Goal: Transaction & Acquisition: Purchase product/service

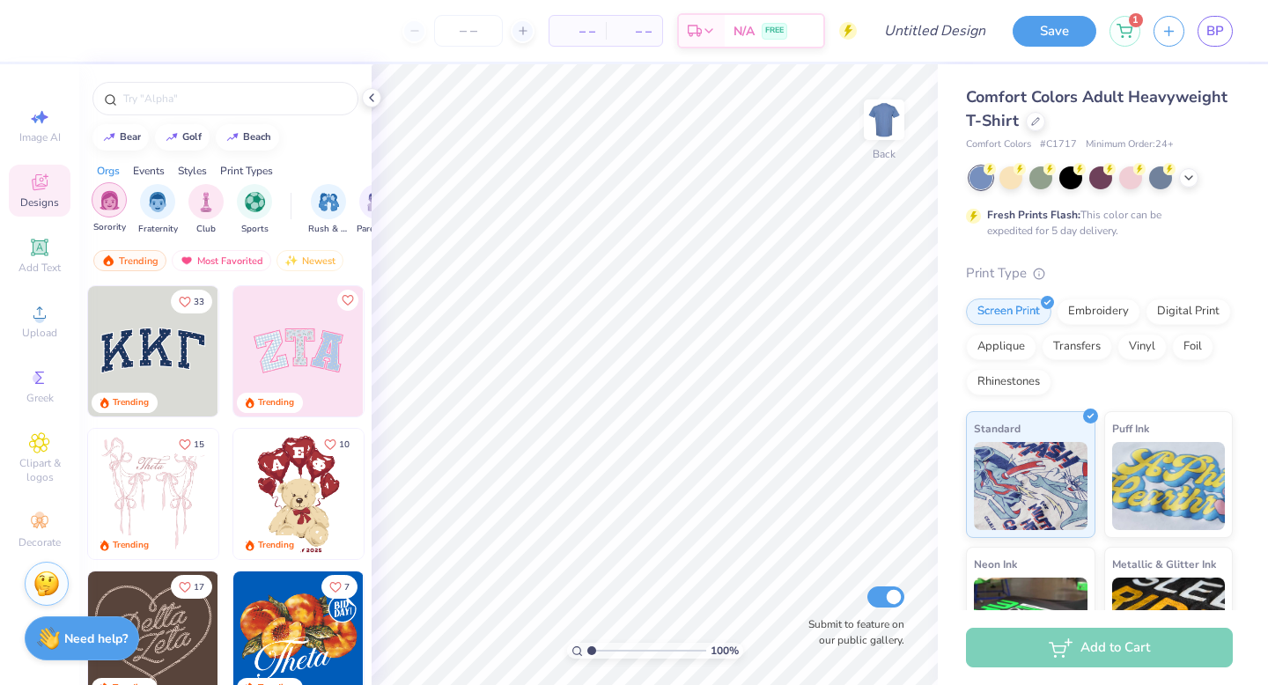
click at [98, 203] on div "filter for Sorority" at bounding box center [109, 199] width 35 height 35
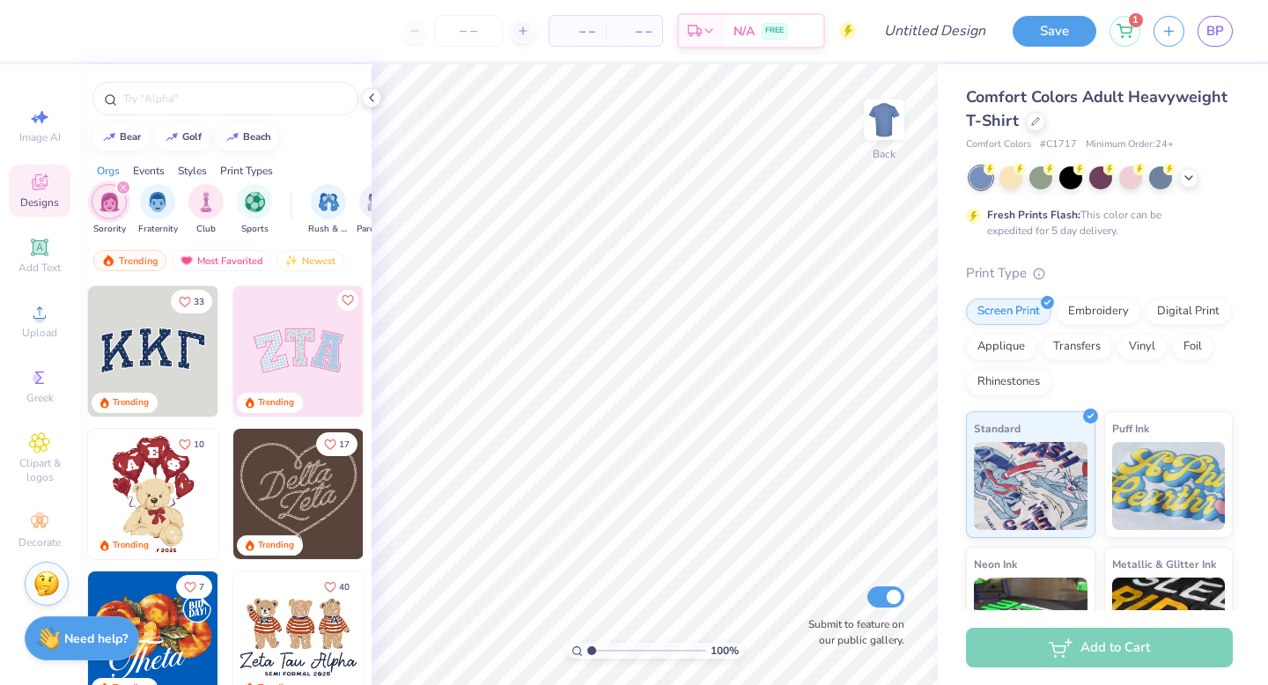
click at [146, 172] on div "Events" at bounding box center [149, 171] width 32 height 16
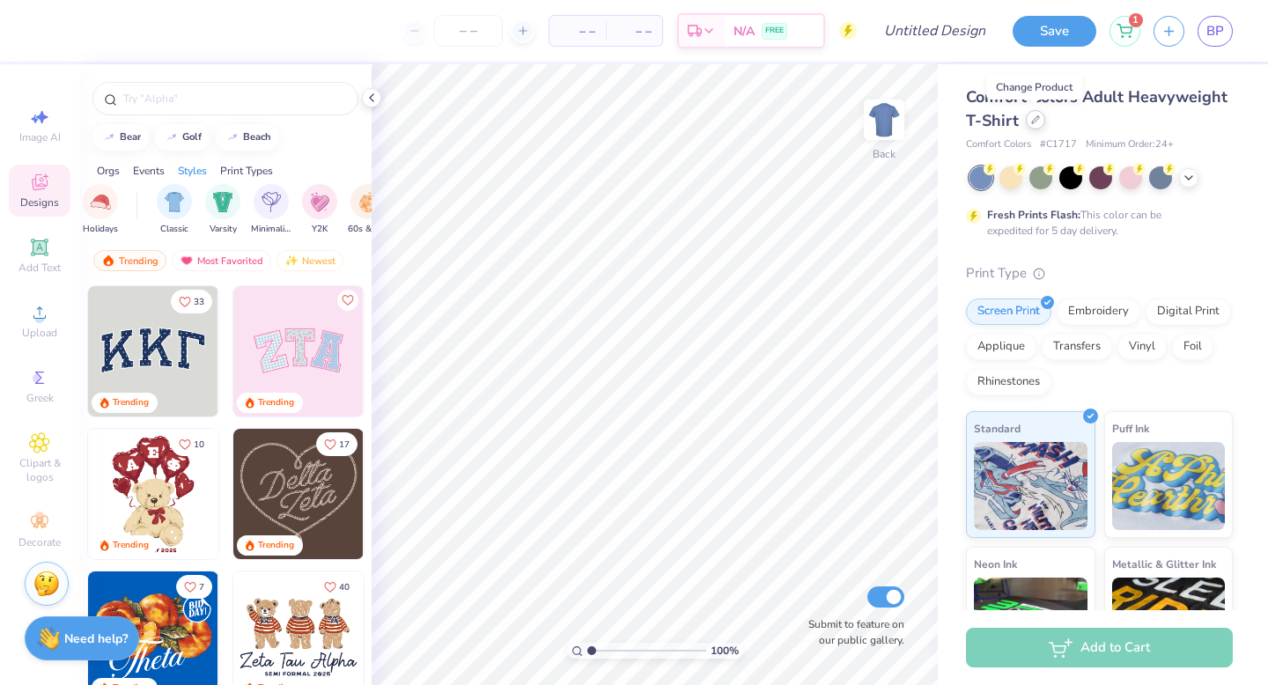
click at [1032, 120] on icon at bounding box center [1035, 119] width 7 height 7
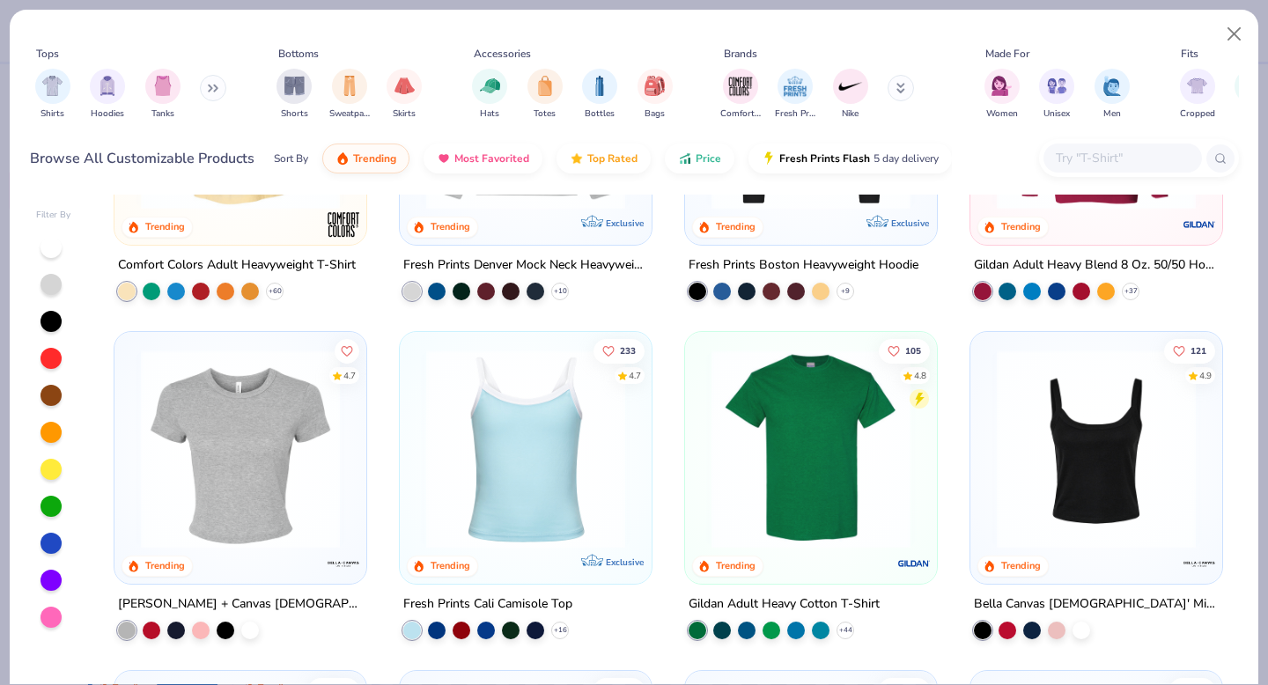
scroll to position [212, 0]
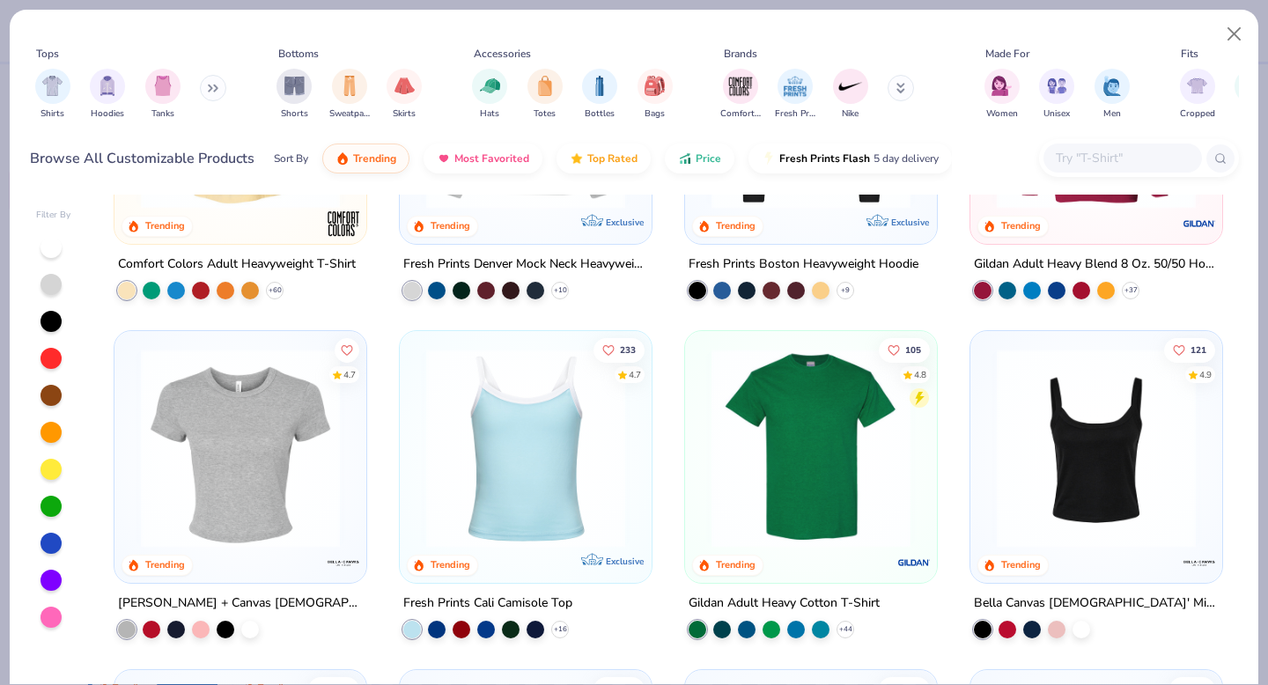
click at [1085, 450] on img at bounding box center [1096, 448] width 217 height 199
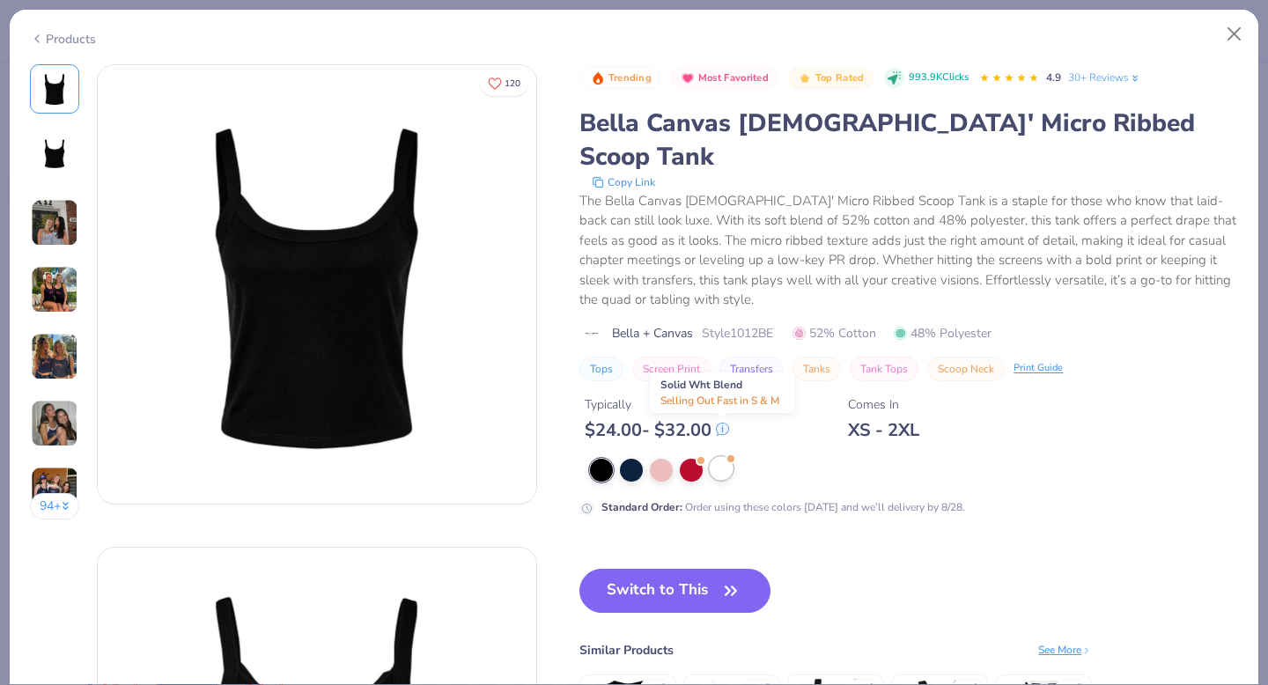
click at [728, 457] on div at bounding box center [721, 468] width 23 height 23
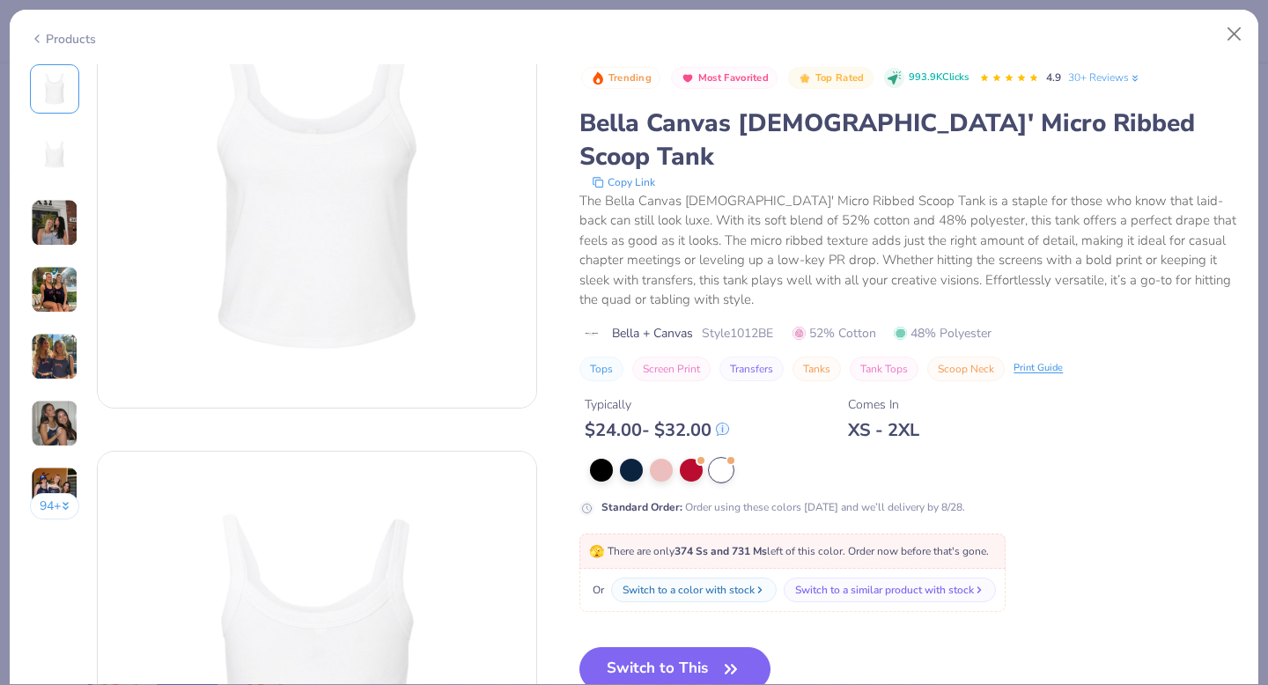
scroll to position [99, 0]
click at [706, 648] on button "Switch to This" at bounding box center [675, 669] width 191 height 44
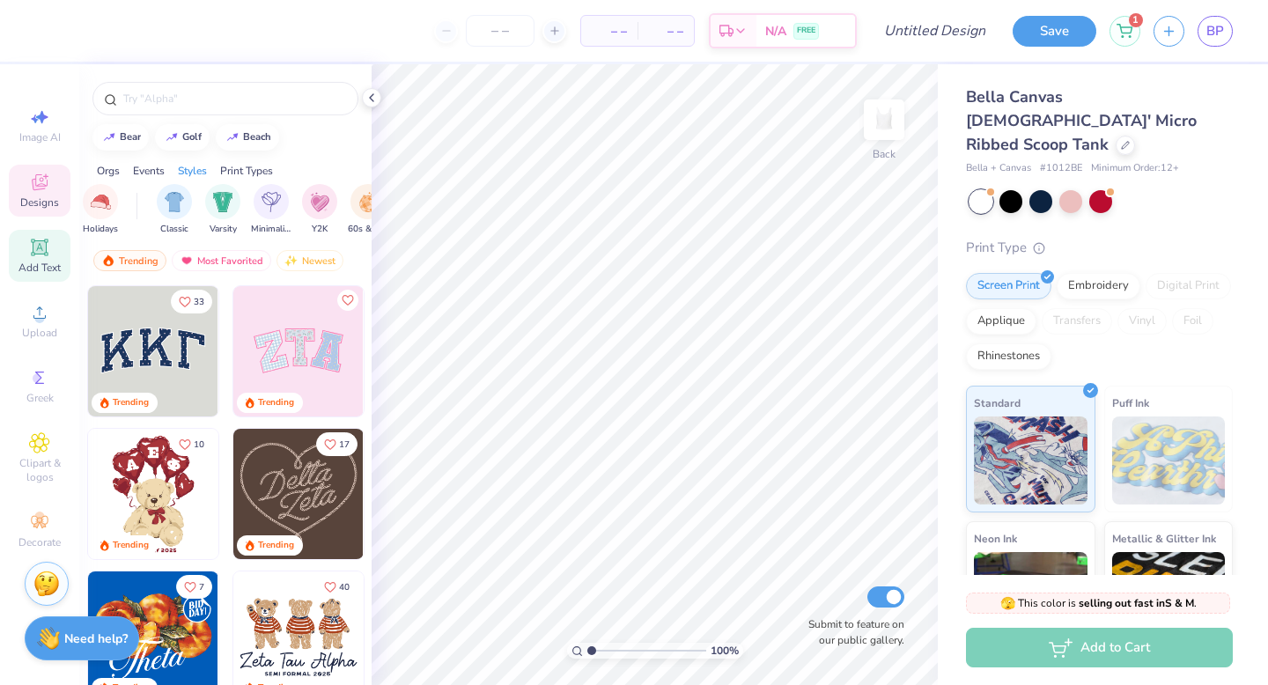
click at [40, 263] on span "Add Text" at bounding box center [39, 268] width 42 height 14
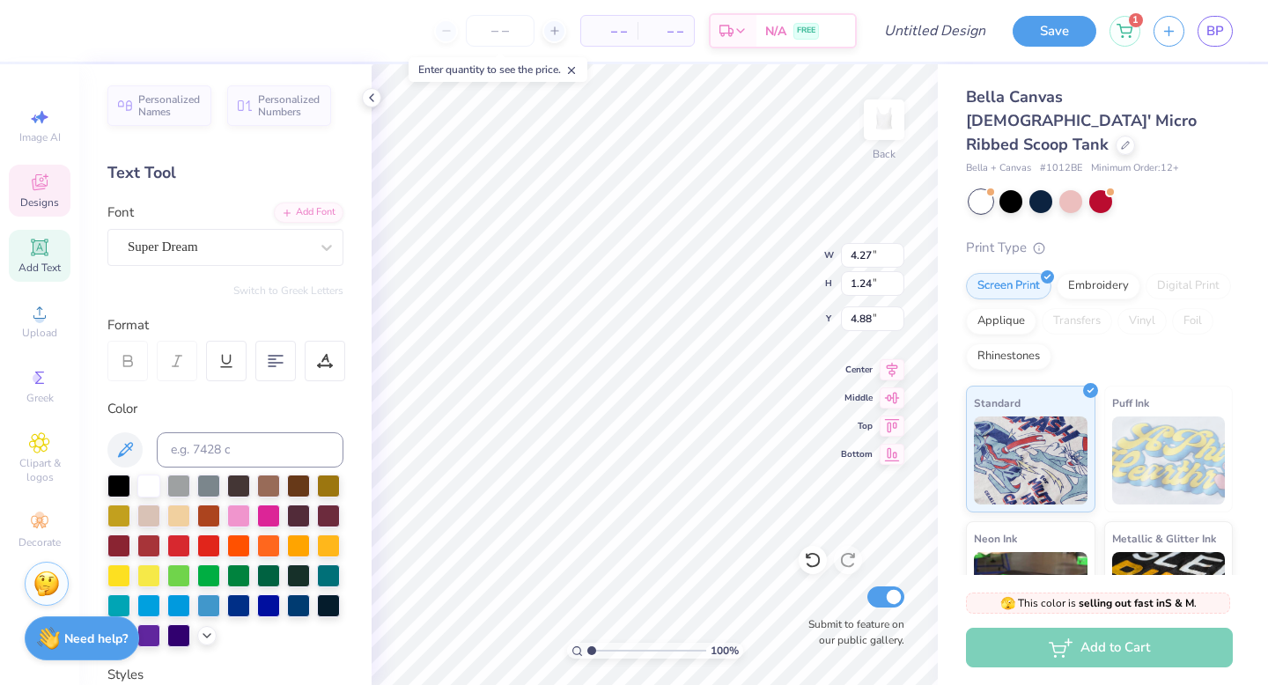
click at [48, 196] on span "Designs" at bounding box center [39, 203] width 39 height 14
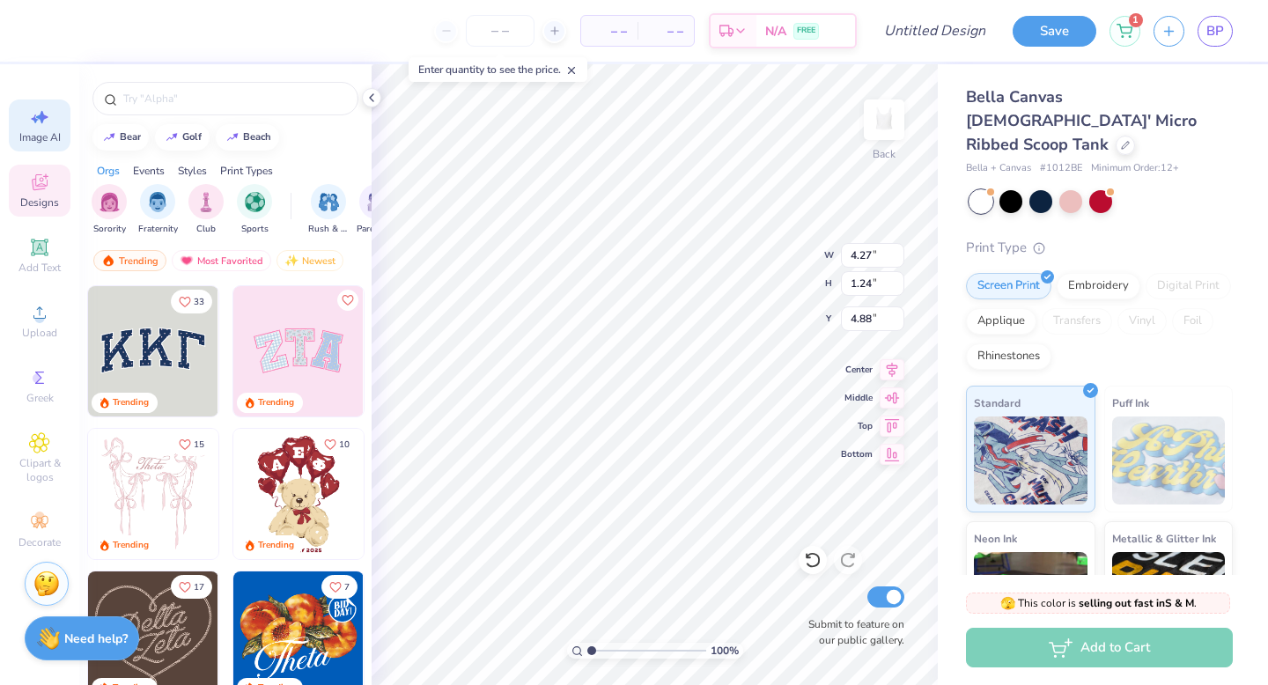
click at [47, 147] on div "Image AI" at bounding box center [40, 126] width 62 height 52
select select "4"
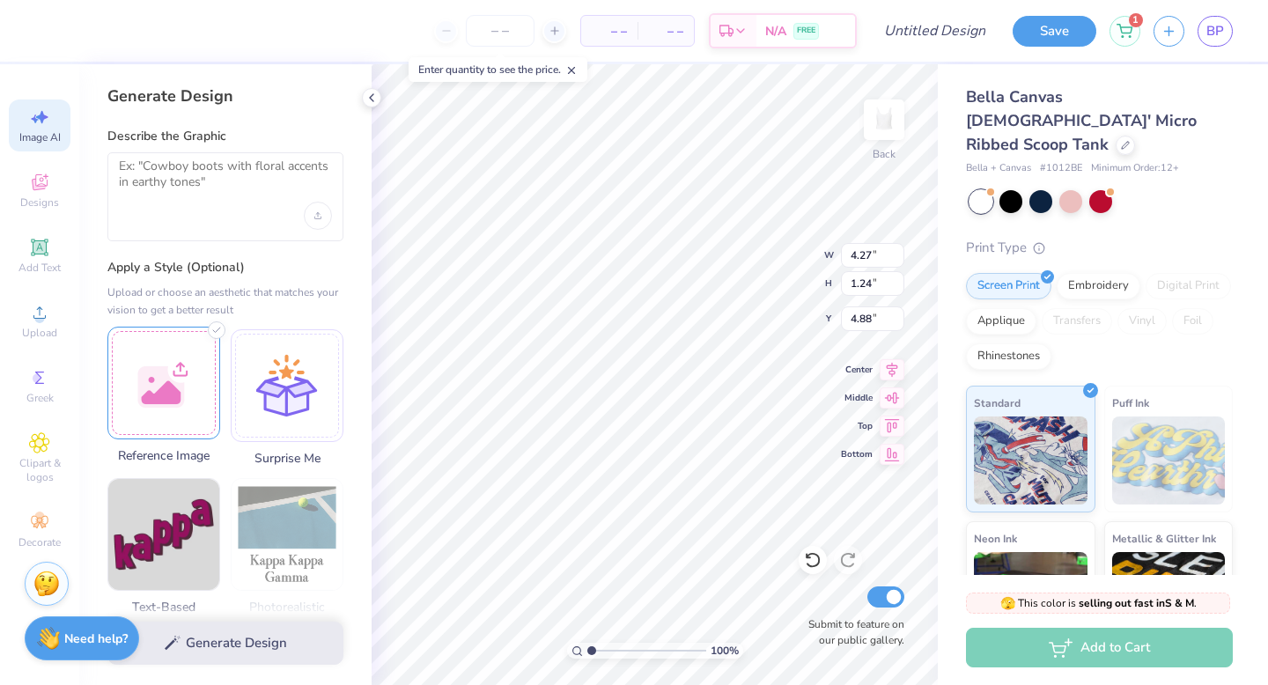
click at [163, 397] on div at bounding box center [163, 383] width 113 height 113
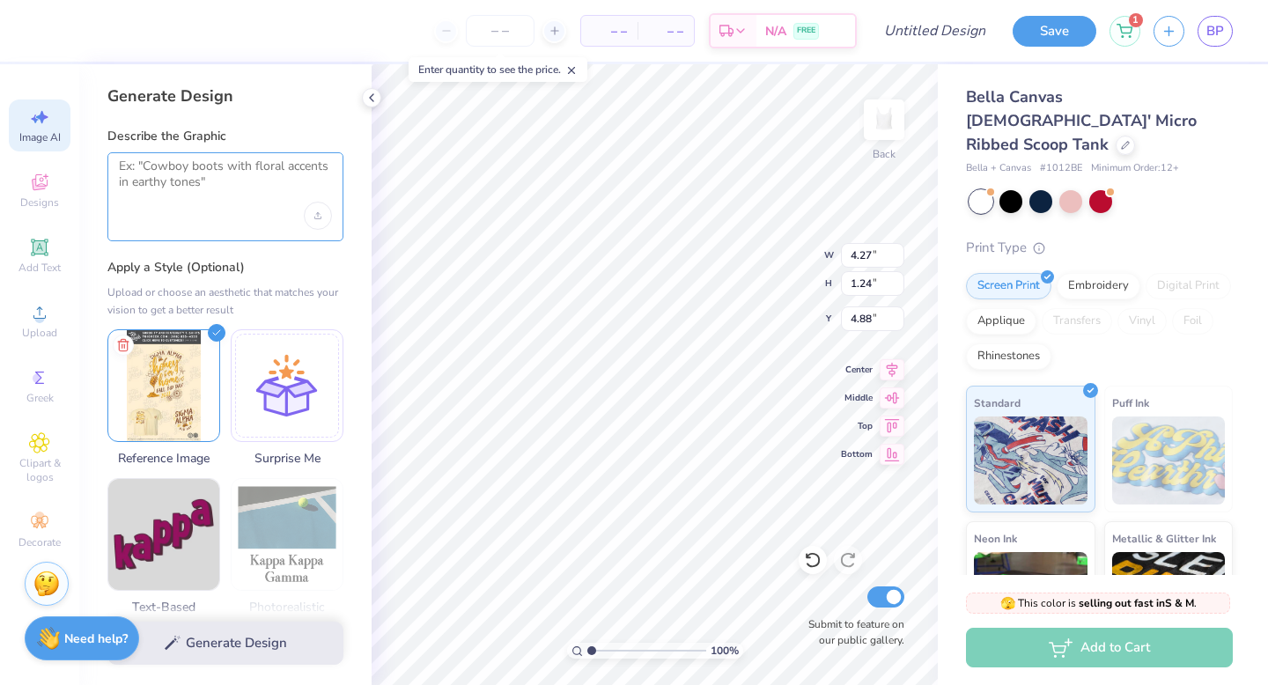
click at [205, 197] on textarea at bounding box center [225, 181] width 213 height 44
click at [254, 647] on div "Generate Design" at bounding box center [225, 643] width 292 height 85
click at [191, 374] on img at bounding box center [163, 383] width 111 height 111
click at [266, 641] on div "Generate Design" at bounding box center [225, 643] width 292 height 85
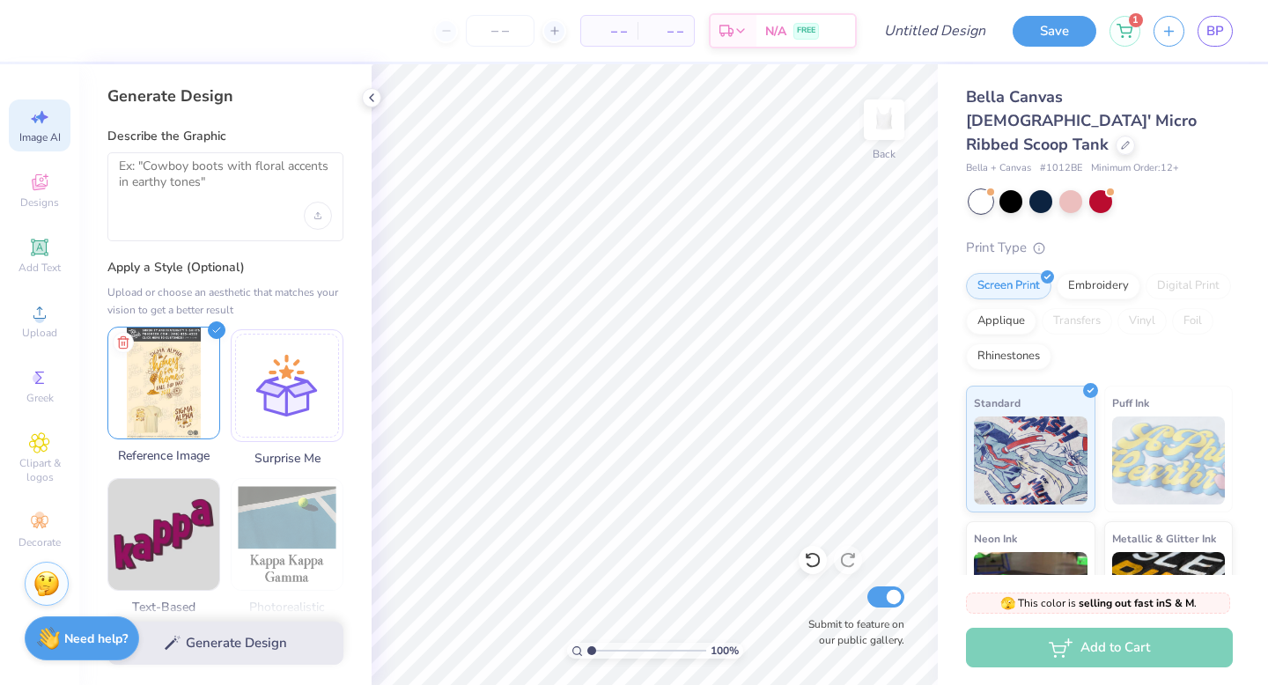
click at [150, 401] on img at bounding box center [163, 383] width 111 height 111
click at [150, 402] on img at bounding box center [163, 383] width 111 height 111
click at [284, 653] on div "Generate Design" at bounding box center [225, 643] width 292 height 85
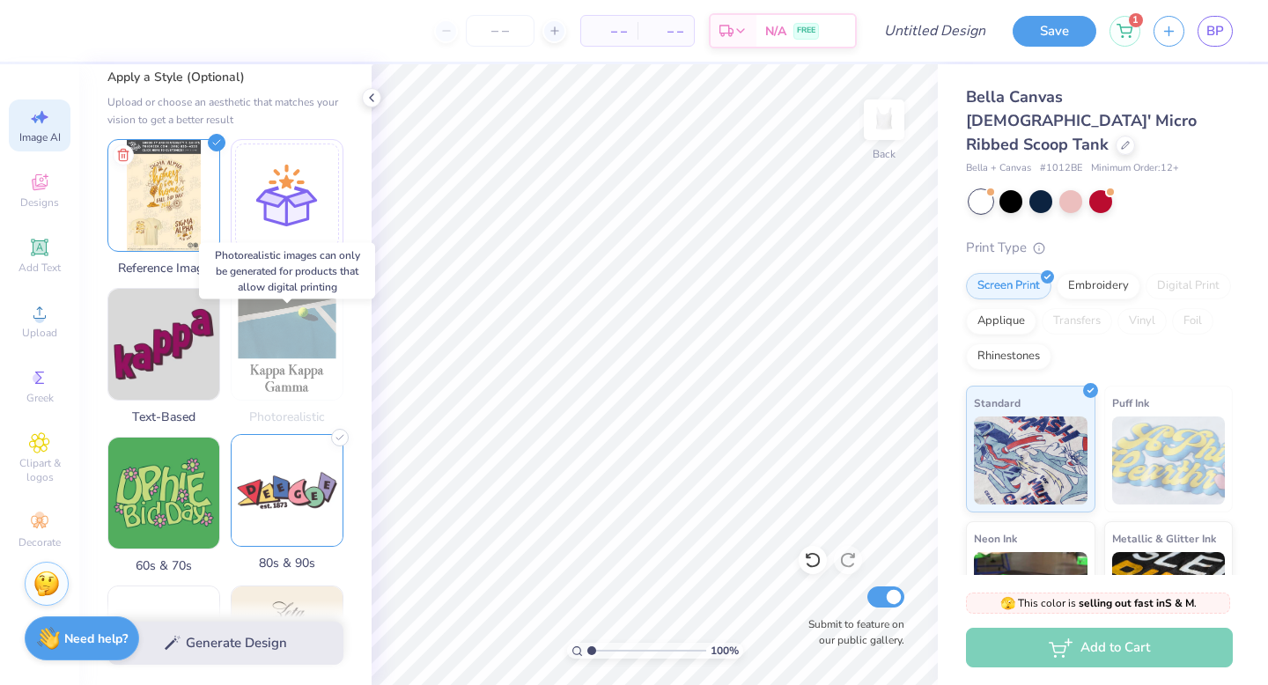
scroll to position [221, 0]
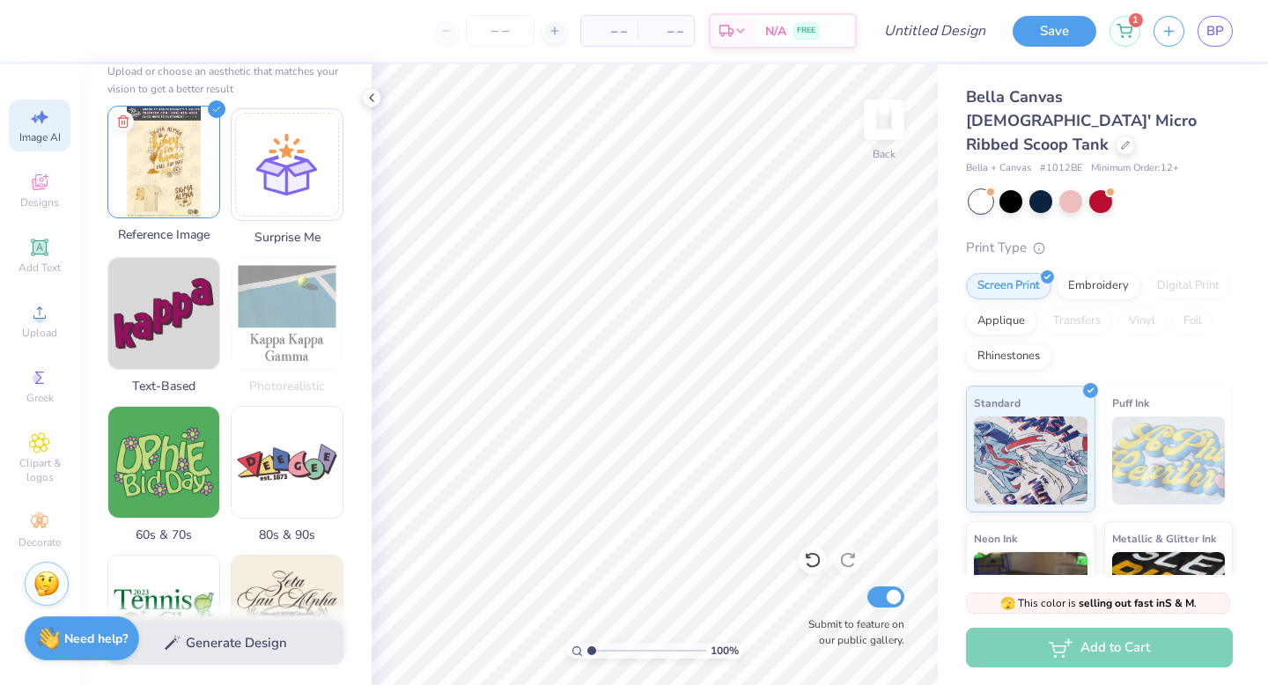
click at [153, 195] on img at bounding box center [163, 162] width 111 height 111
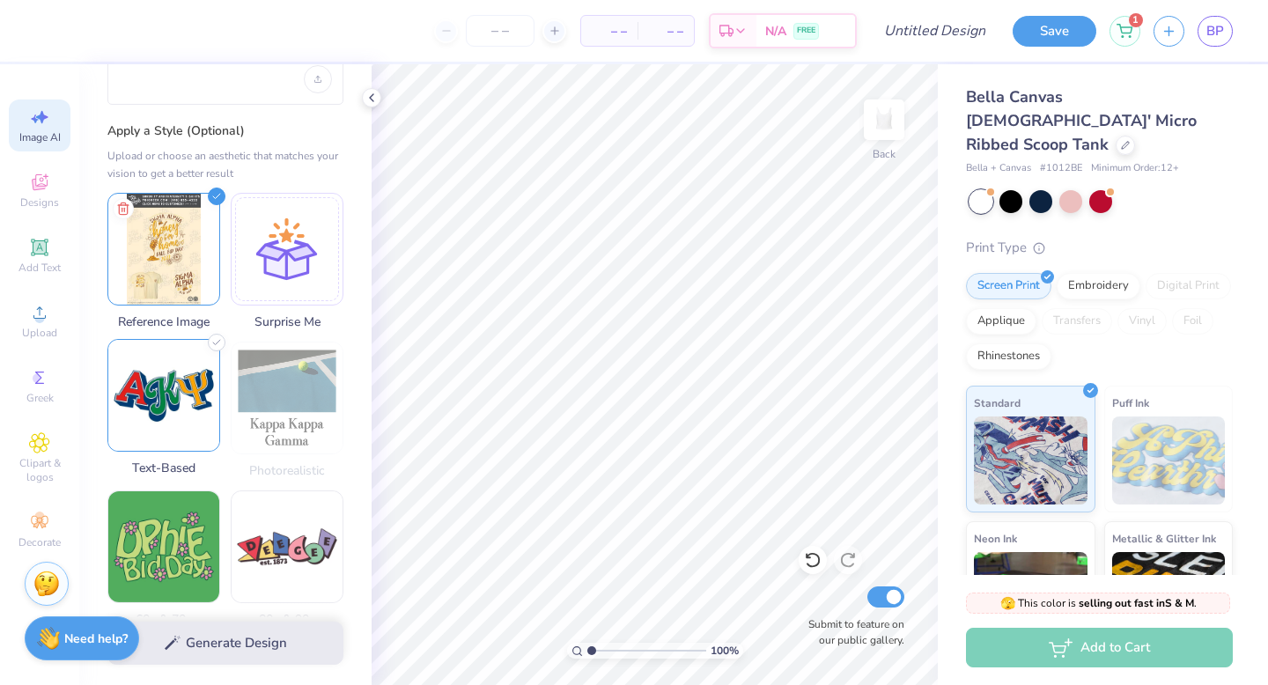
scroll to position [0, 0]
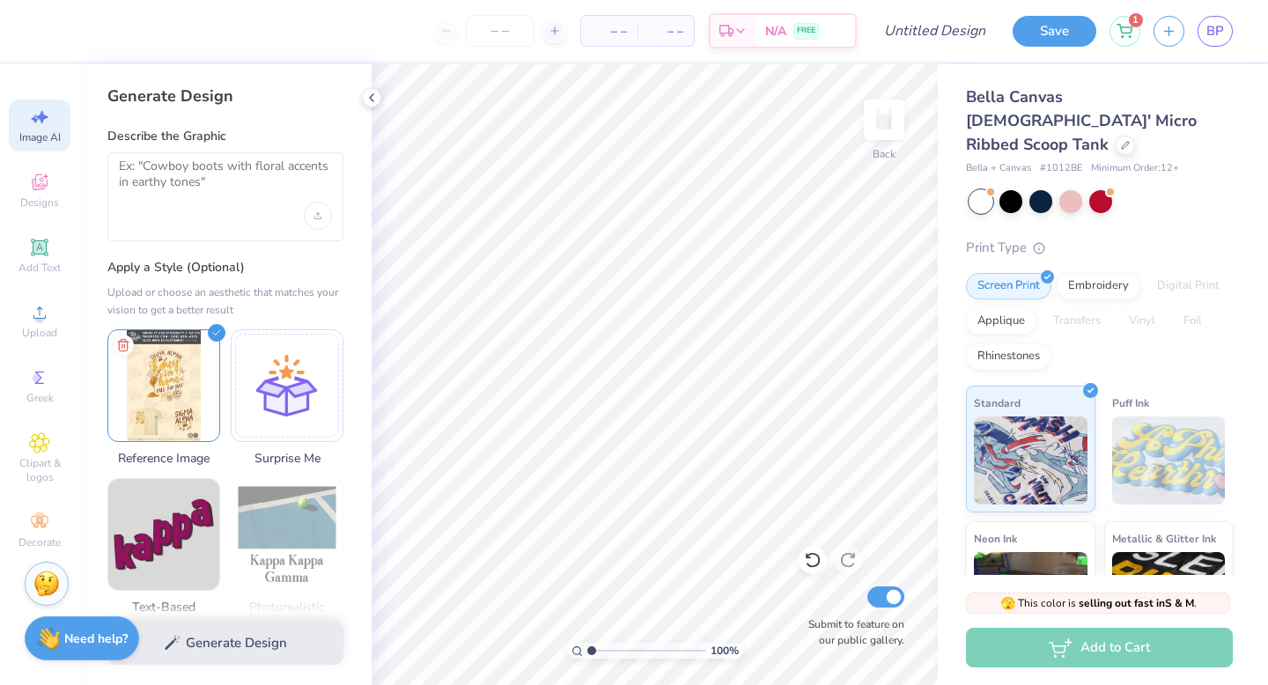
click at [209, 207] on div at bounding box center [225, 196] width 236 height 89
click at [191, 174] on textarea at bounding box center [225, 181] width 213 height 44
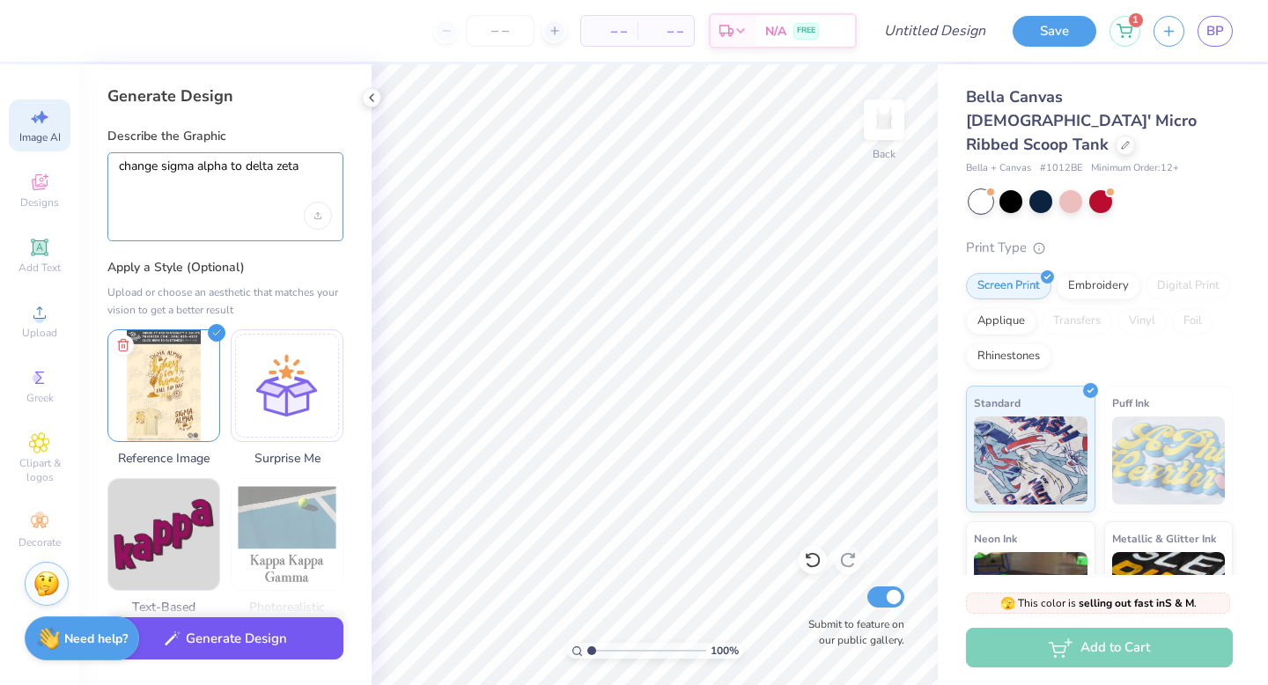
type textarea "change sigma alpha to delta zeta"
click at [193, 639] on button "Generate Design" at bounding box center [225, 638] width 236 height 43
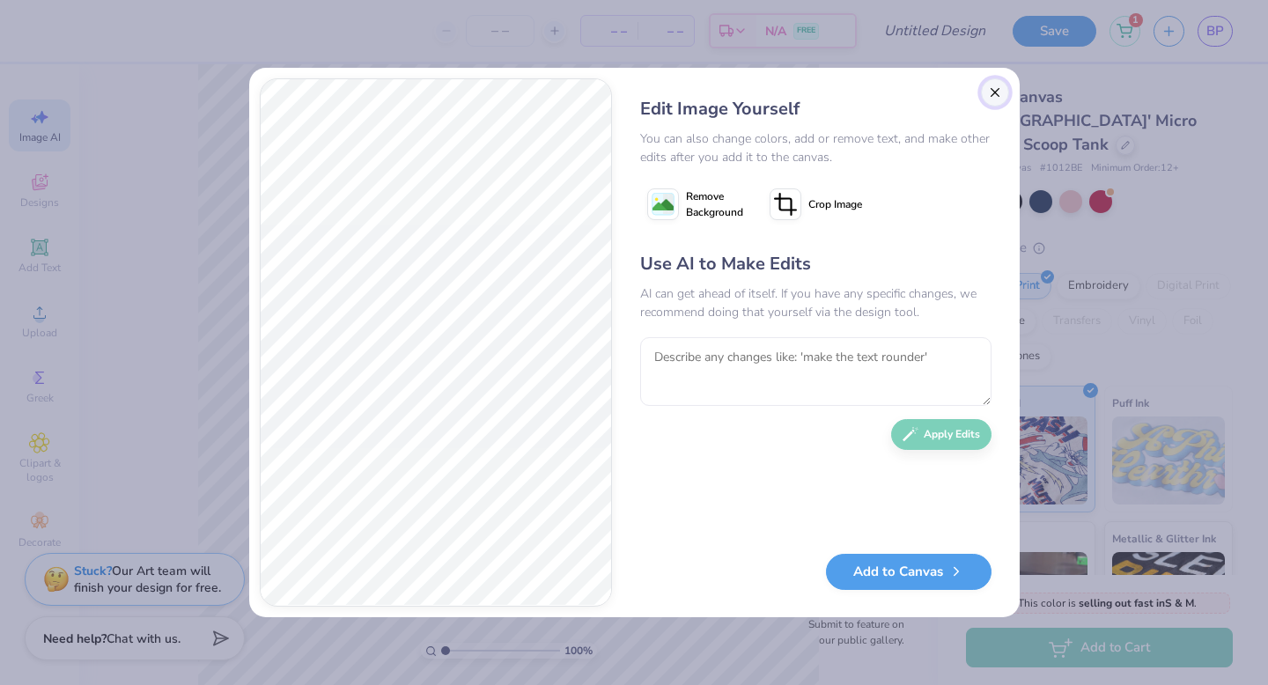
click at [996, 89] on button "Close" at bounding box center [995, 92] width 28 height 28
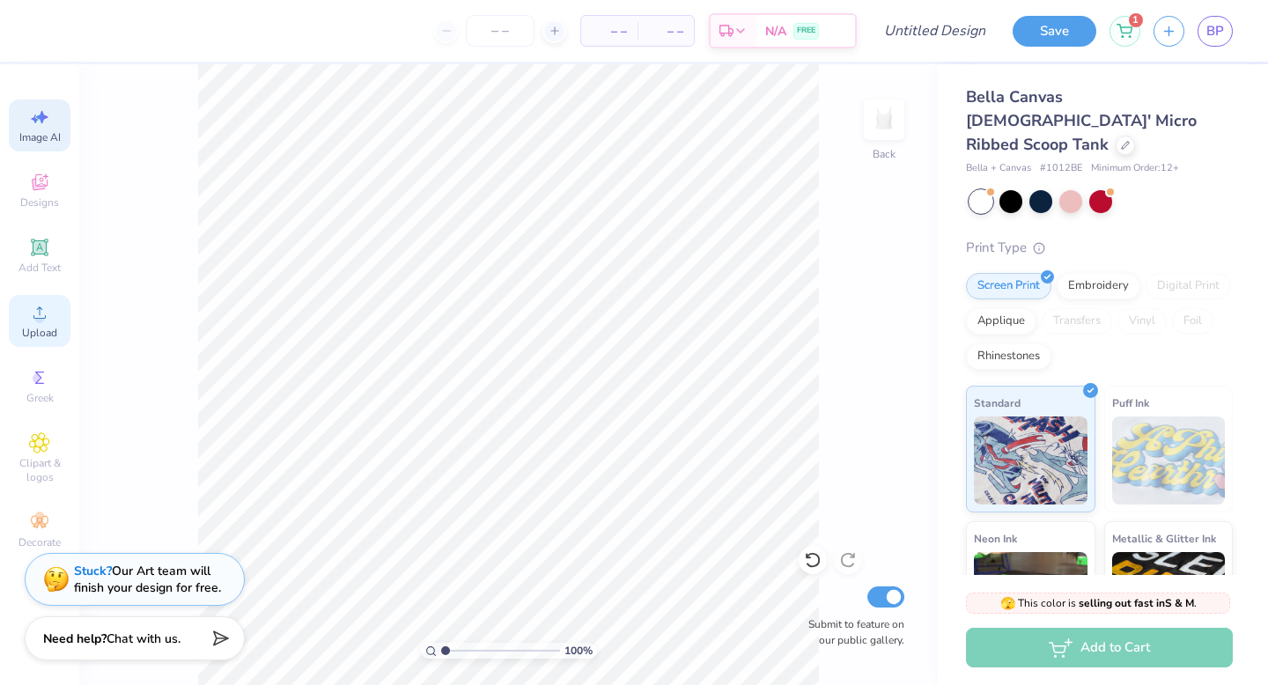
click at [40, 328] on span "Upload" at bounding box center [39, 333] width 35 height 14
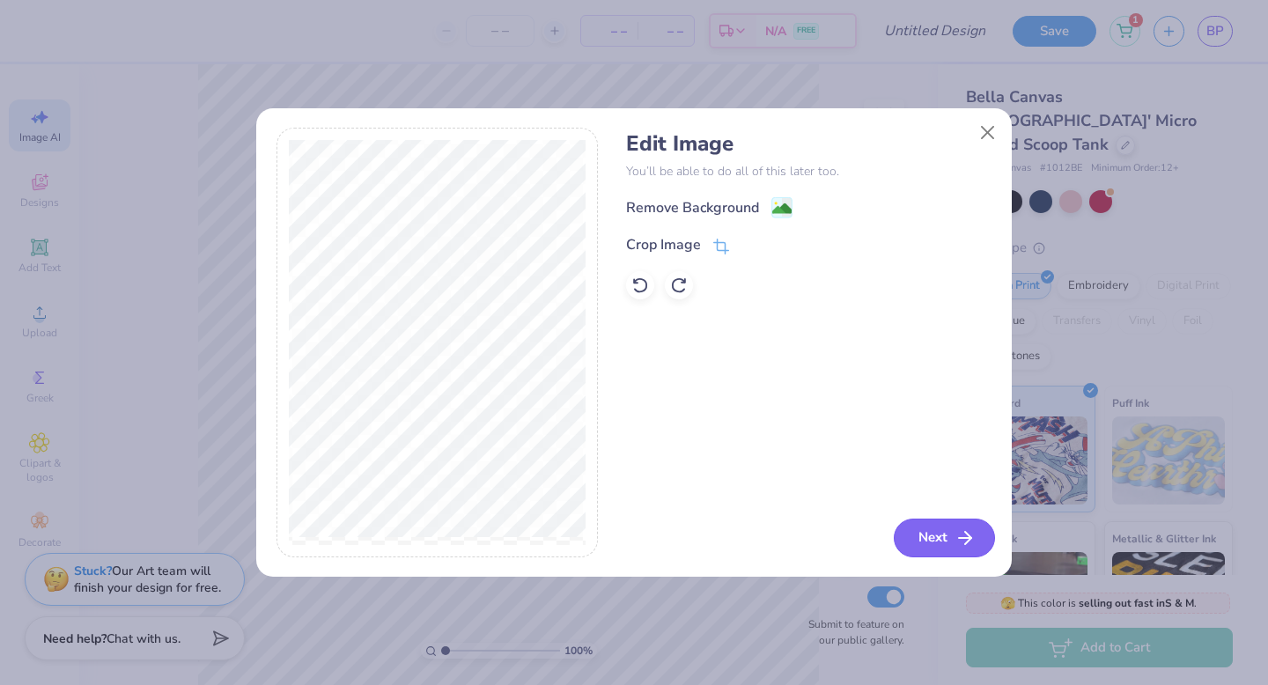
click at [955, 535] on icon "button" at bounding box center [965, 538] width 21 height 21
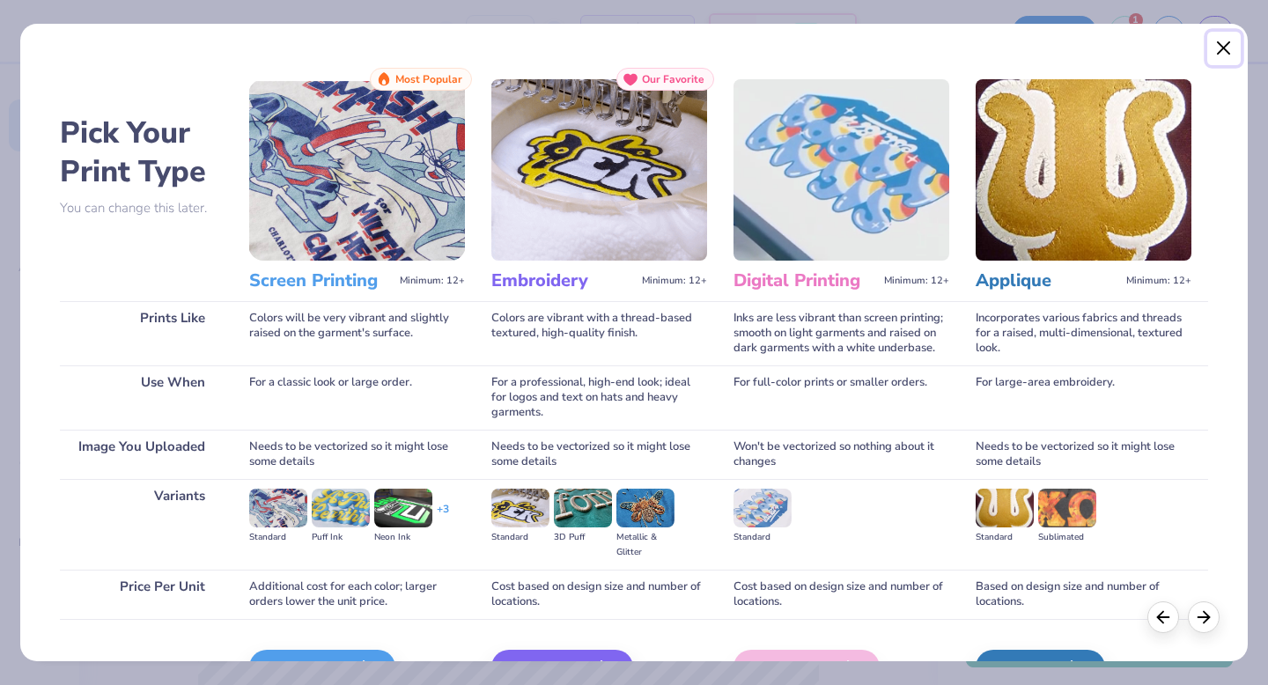
click at [1224, 48] on button "Close" at bounding box center [1224, 48] width 33 height 33
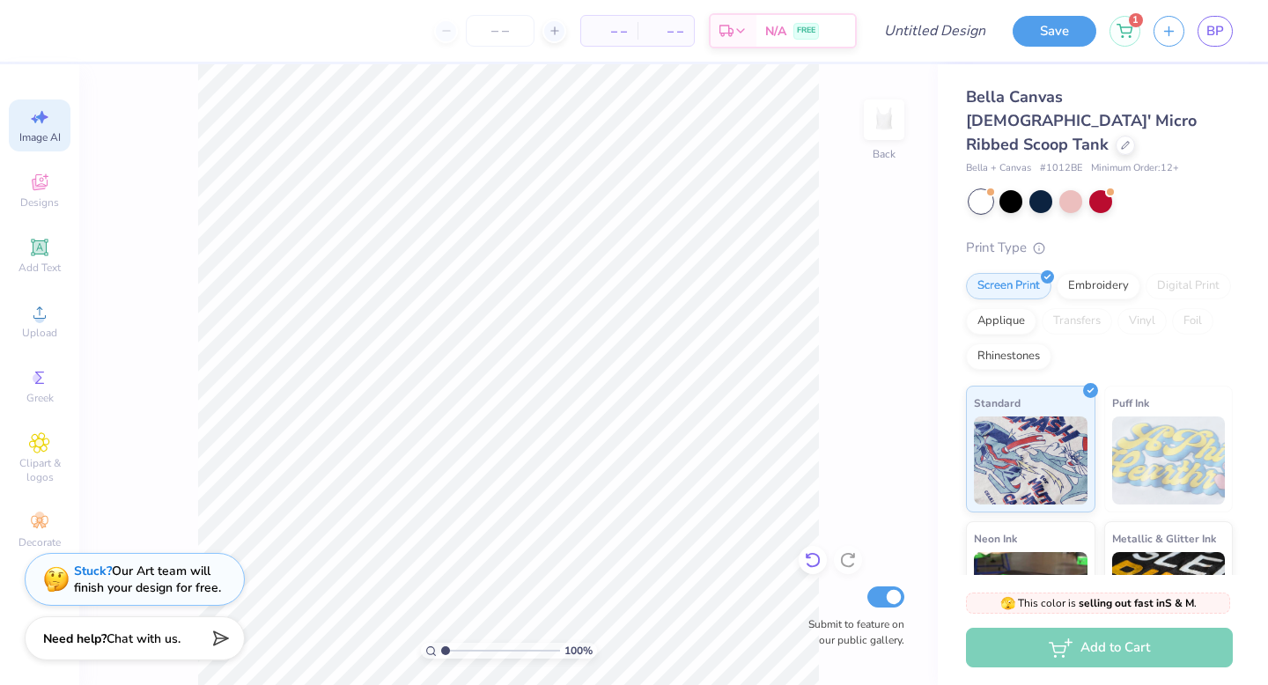
click at [815, 566] on icon at bounding box center [812, 561] width 15 height 16
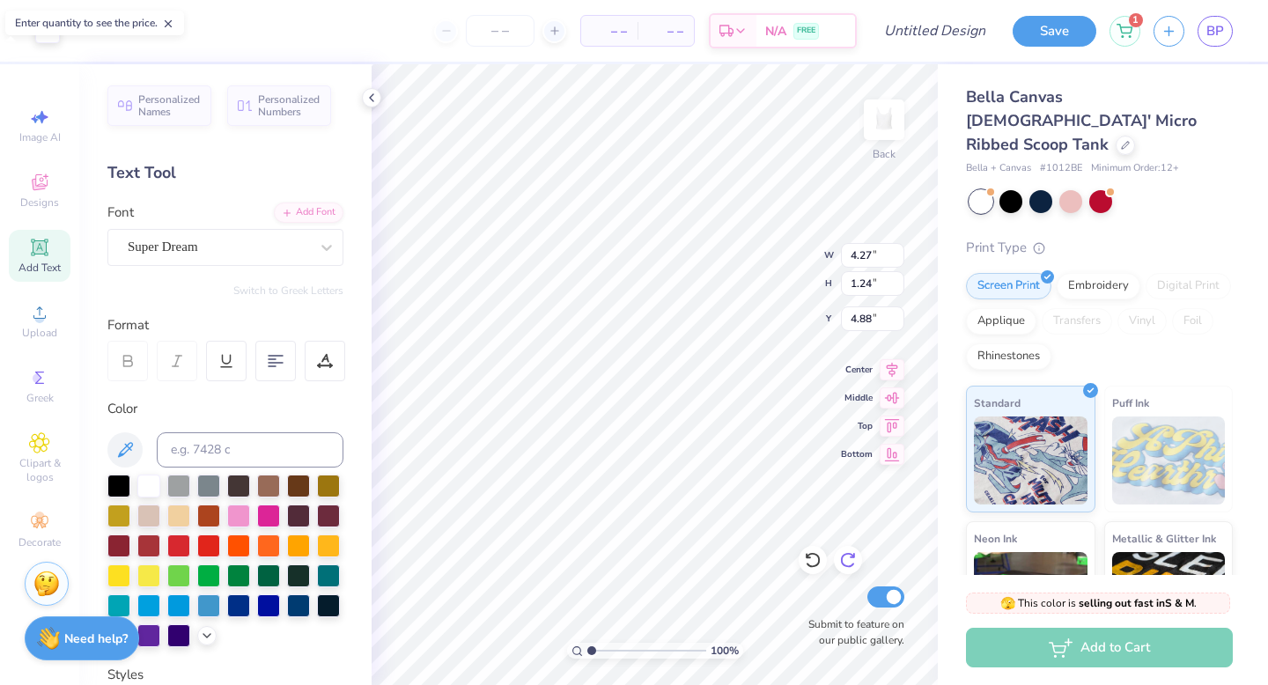
scroll to position [0, 0]
click at [858, 554] on div at bounding box center [848, 560] width 28 height 28
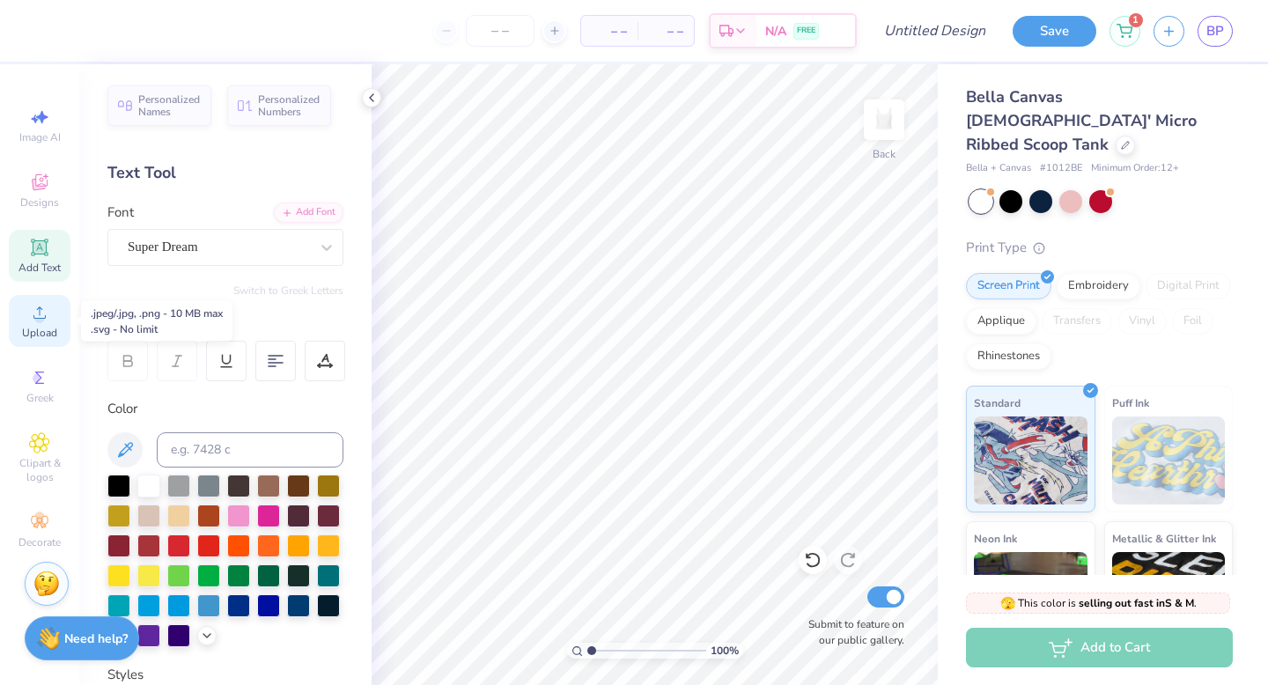
click at [46, 336] on span "Upload" at bounding box center [39, 333] width 35 height 14
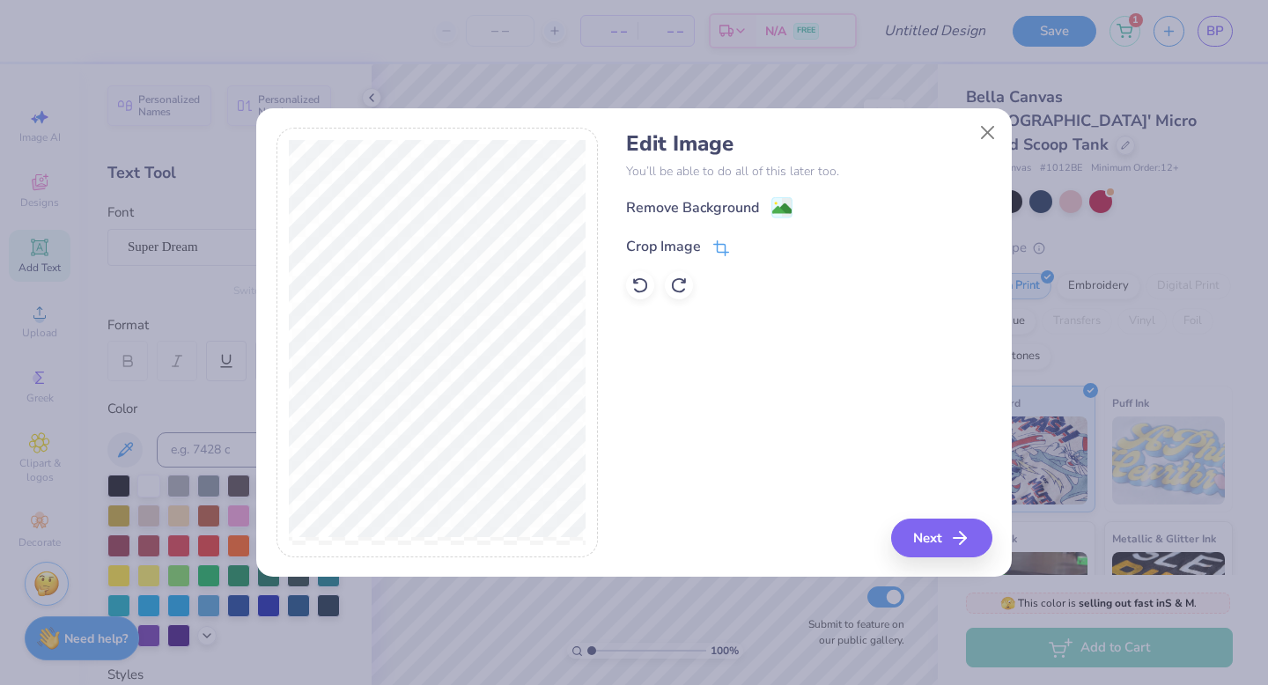
click at [719, 242] on icon at bounding box center [721, 248] width 16 height 16
click at [285, 232] on div at bounding box center [438, 343] width 322 height 430
click at [746, 246] on icon at bounding box center [751, 245] width 11 height 11
click at [783, 205] on image at bounding box center [781, 210] width 19 height 19
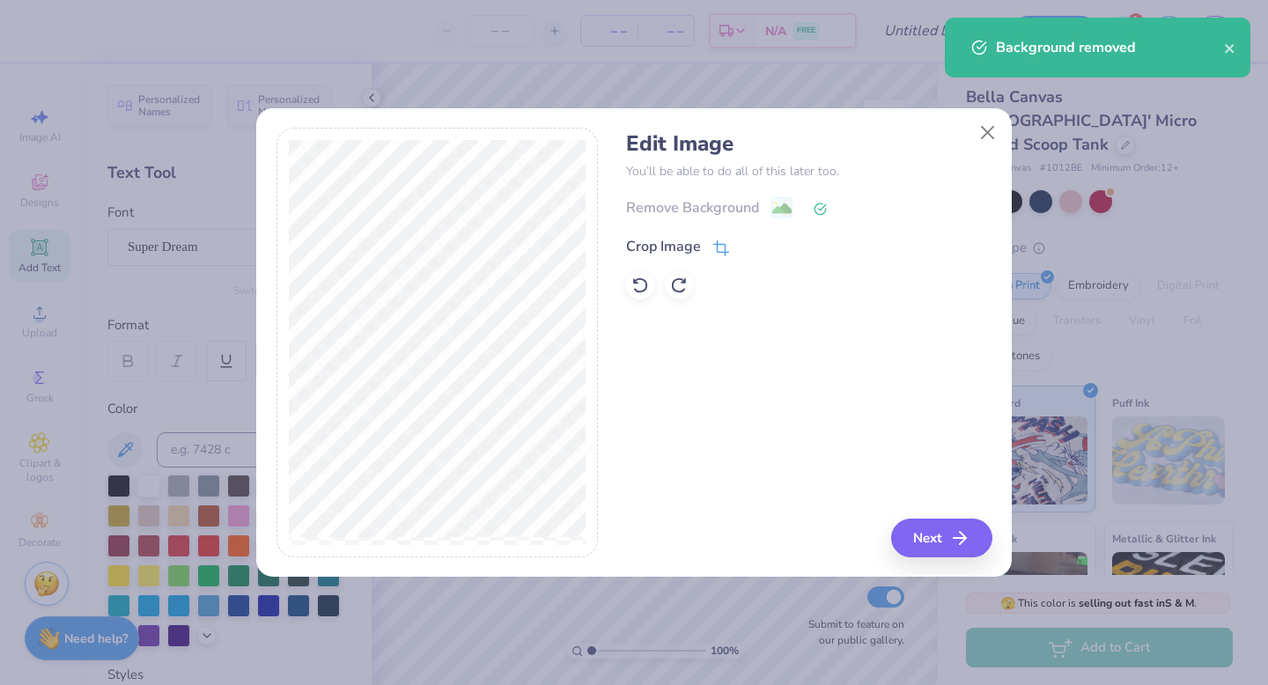
click at [718, 245] on icon at bounding box center [721, 248] width 16 height 16
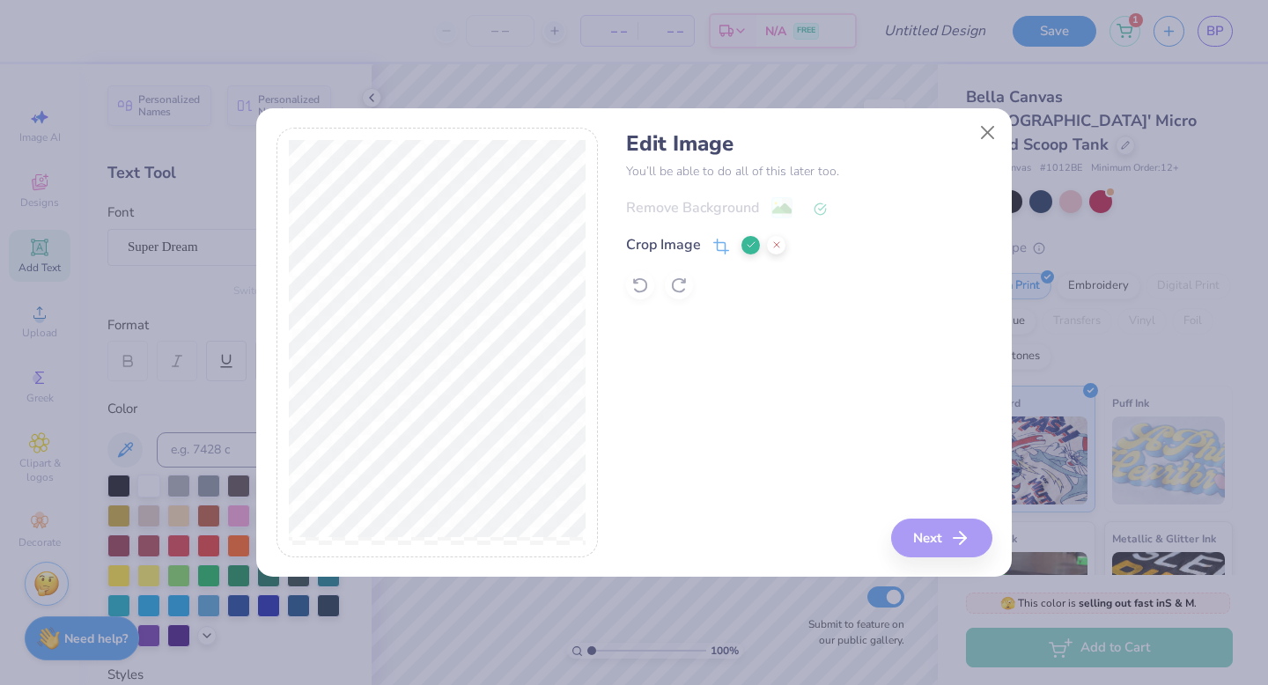
click at [437, 578] on div "Edit Image You’ll be able to do all of this later too. Remove Background Crop I…" at bounding box center [633, 342] width 757 height 471
click at [646, 285] on div "Remove Background Crop Image" at bounding box center [809, 247] width 366 height 103
click at [783, 243] on button at bounding box center [776, 245] width 18 height 18
click at [641, 286] on icon at bounding box center [641, 286] width 18 height 18
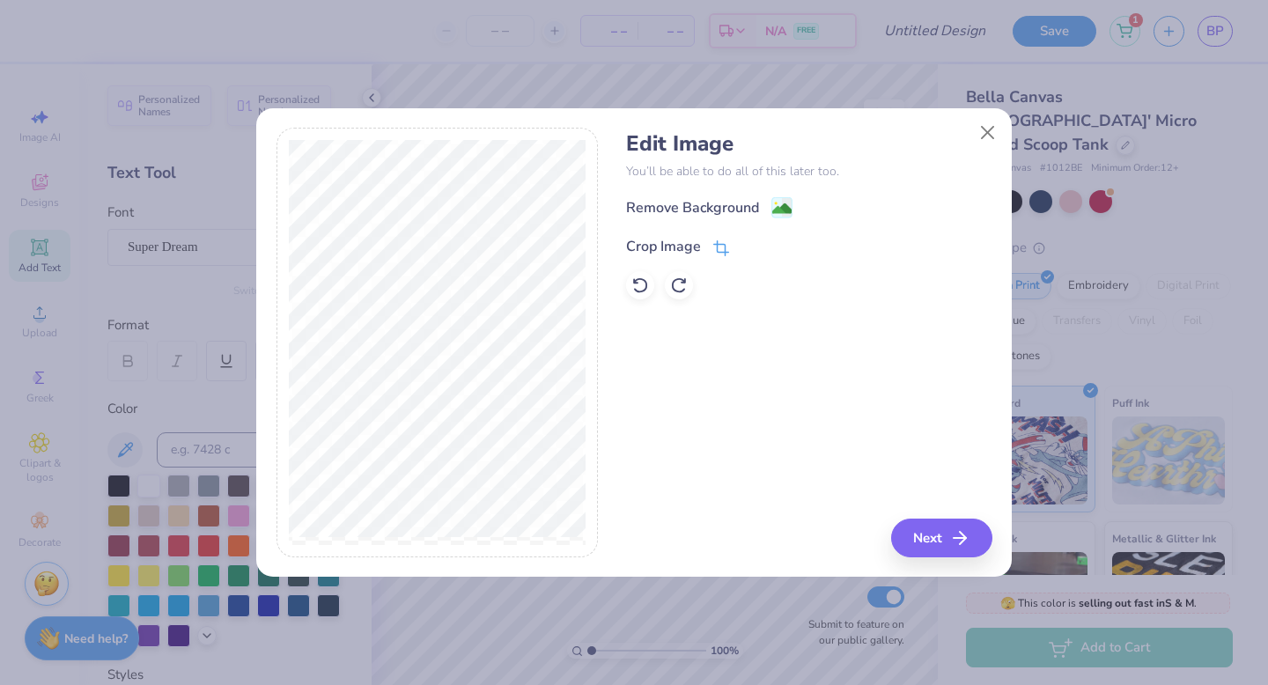
click at [715, 244] on icon at bounding box center [721, 248] width 16 height 16
click at [750, 241] on icon at bounding box center [751, 245] width 11 height 11
click at [787, 207] on image at bounding box center [781, 210] width 19 height 19
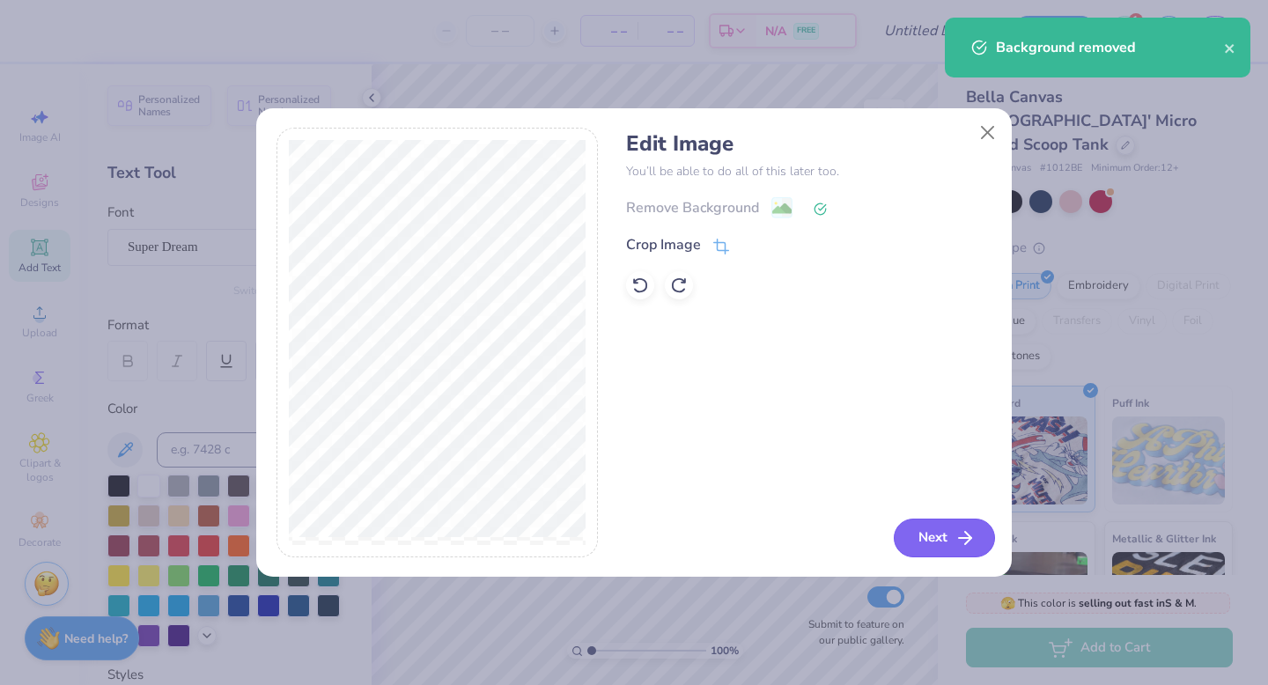
click at [961, 543] on icon "button" at bounding box center [965, 538] width 21 height 21
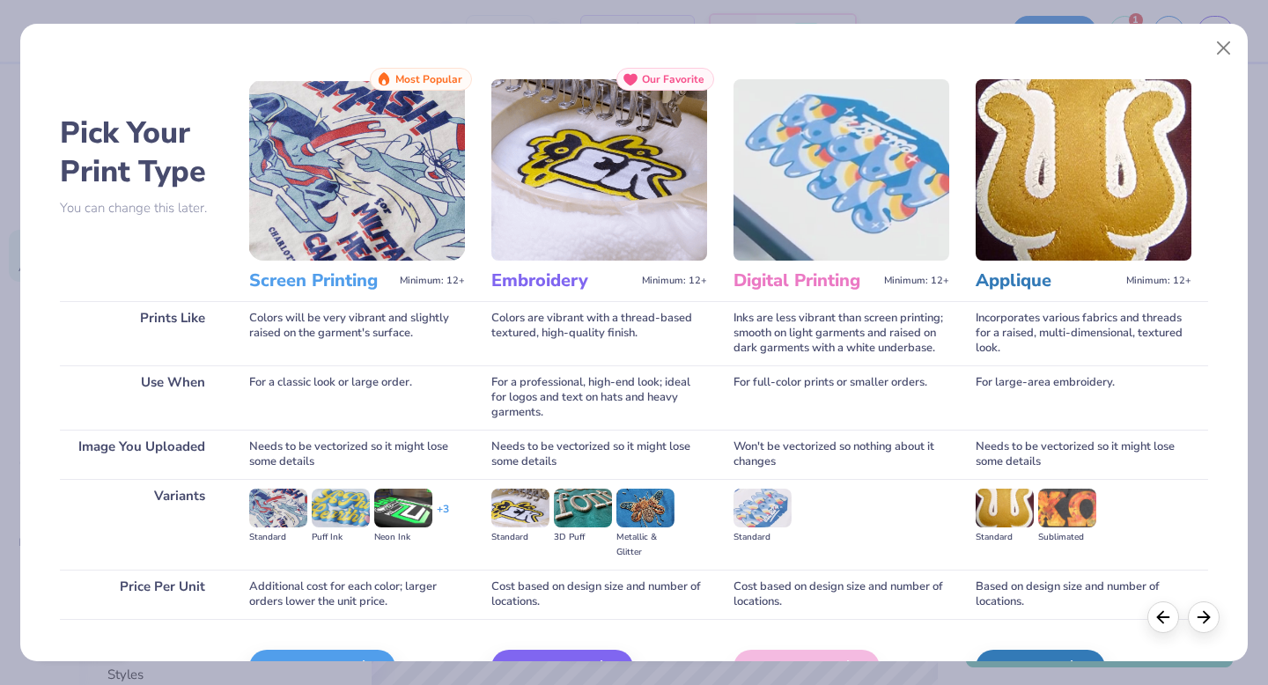
click at [365, 179] on img at bounding box center [357, 169] width 216 height 181
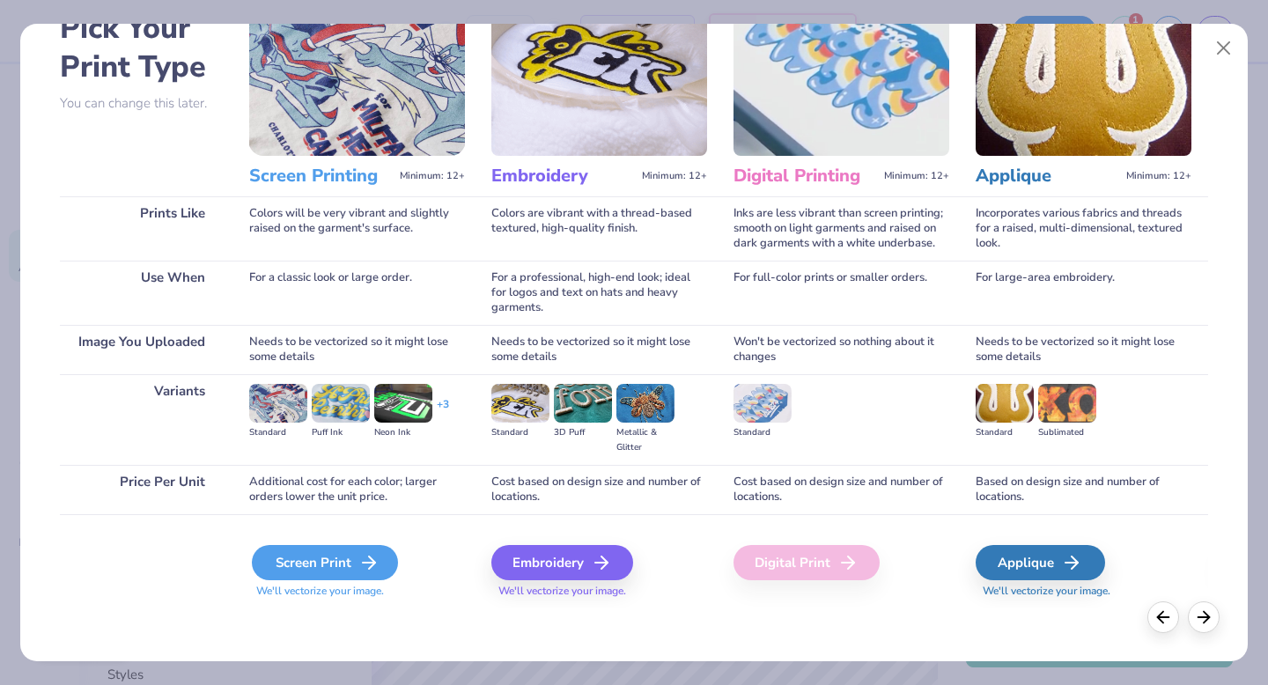
click at [362, 554] on icon at bounding box center [368, 562] width 21 height 21
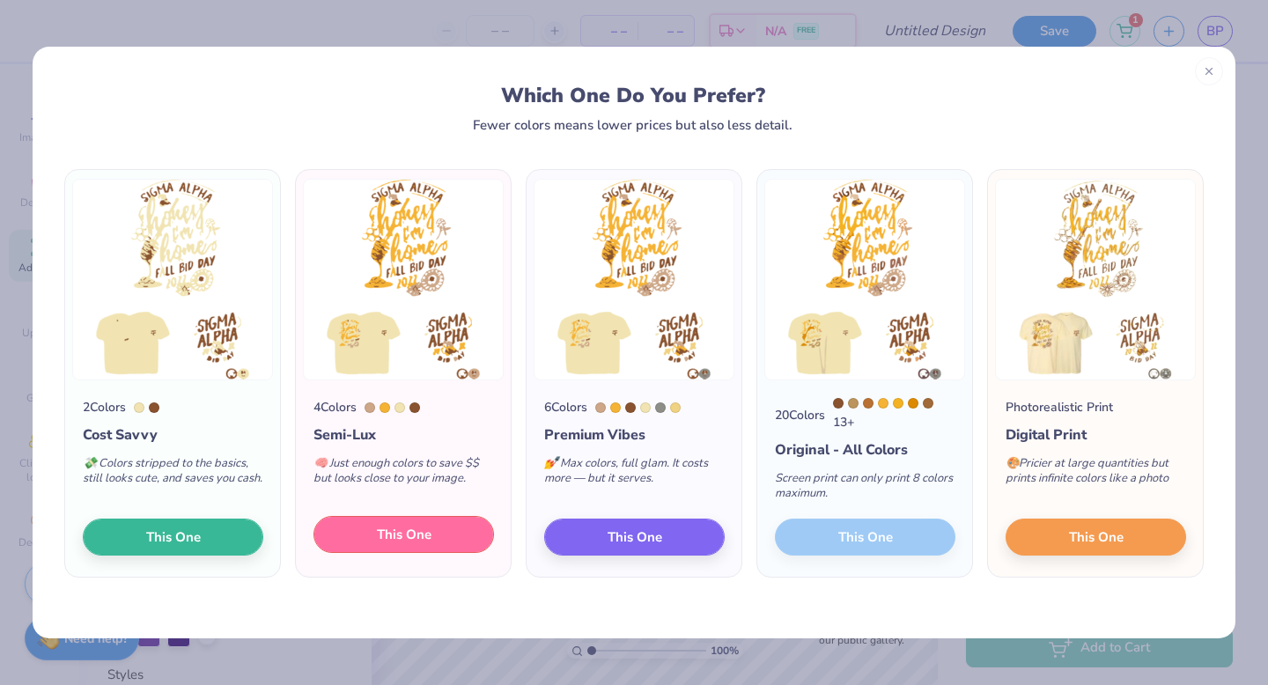
click at [427, 550] on button "This One" at bounding box center [404, 534] width 181 height 37
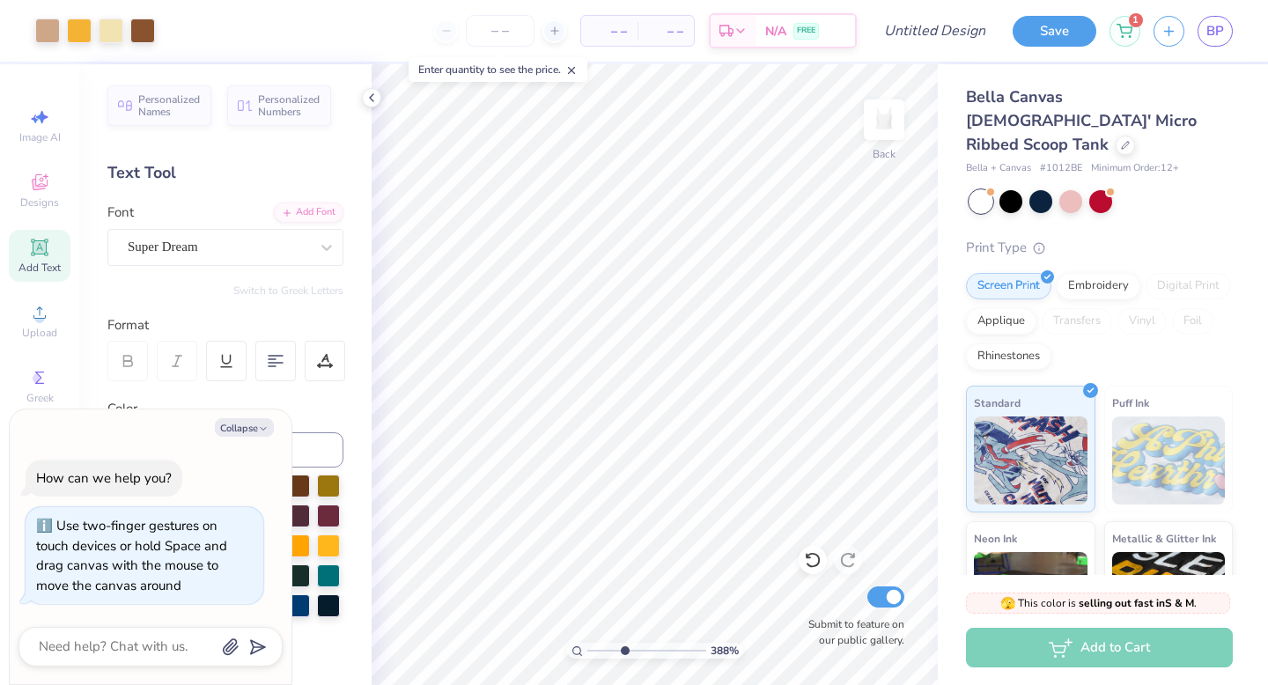
drag, startPoint x: 595, startPoint y: 651, endPoint x: 624, endPoint y: 660, distance: 29.5
type input "3.75"
click at [624, 659] on input "range" at bounding box center [646, 651] width 119 height 16
type textarea "x"
type input "0.42"
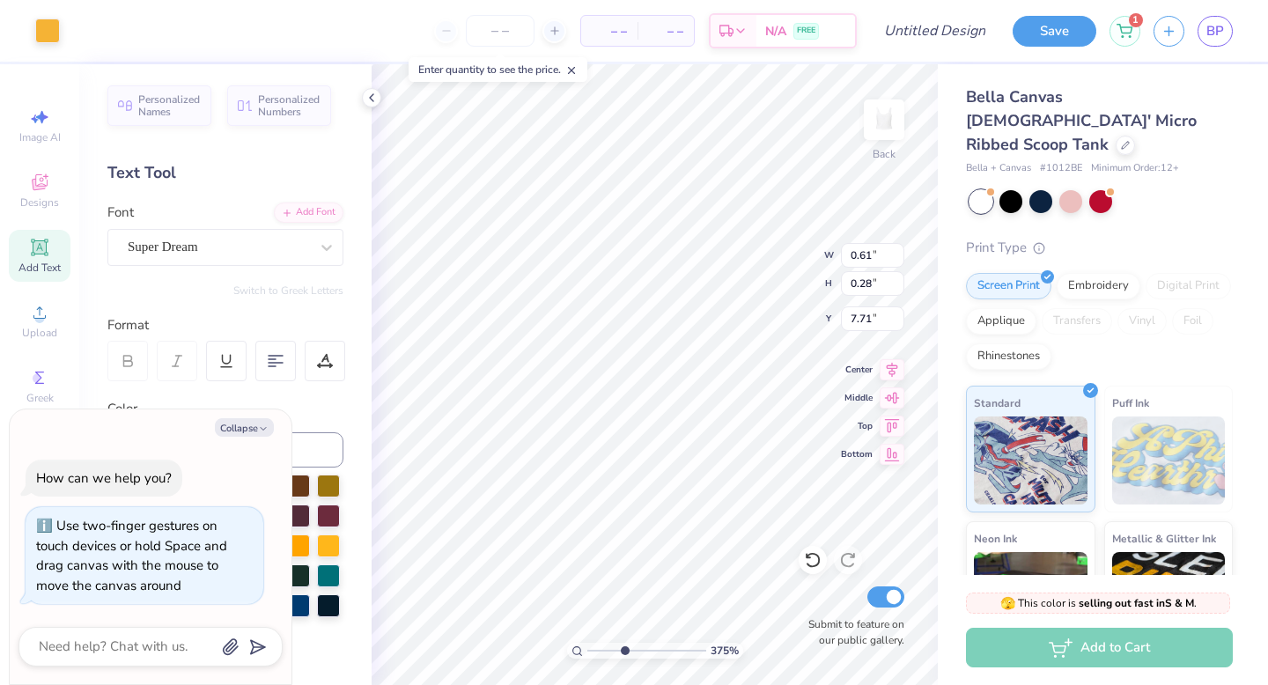
type input "0.58"
type input "7.18"
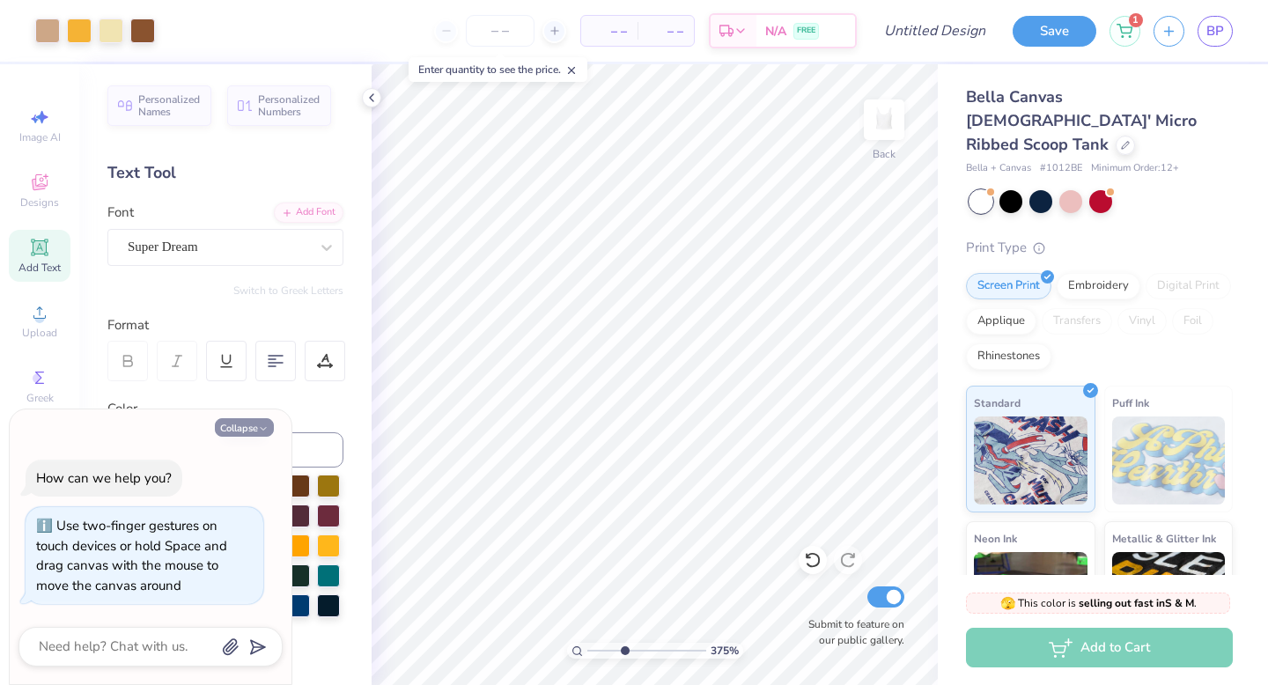
click at [267, 430] on icon "button" at bounding box center [263, 429] width 11 height 11
type textarea "x"
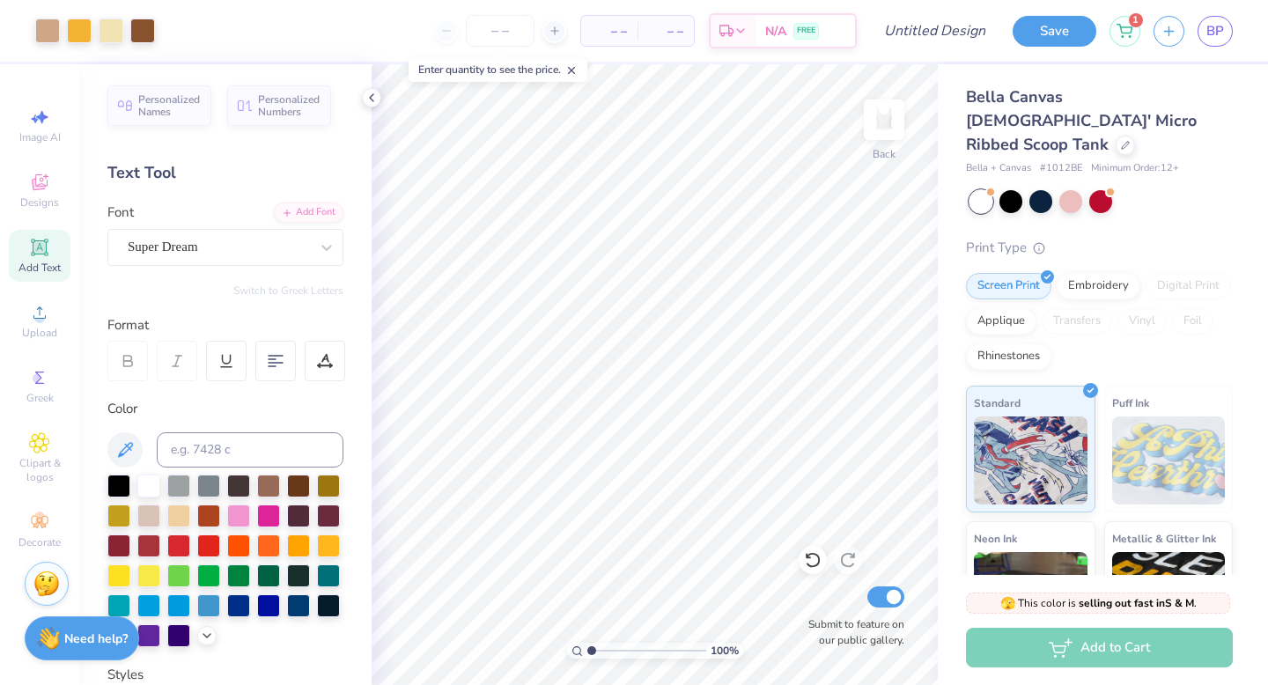
type input "1"
click at [531, 646] on div "100 %" at bounding box center [654, 374] width 621 height 621
type input "3.64"
